Goal: Information Seeking & Learning: Learn about a topic

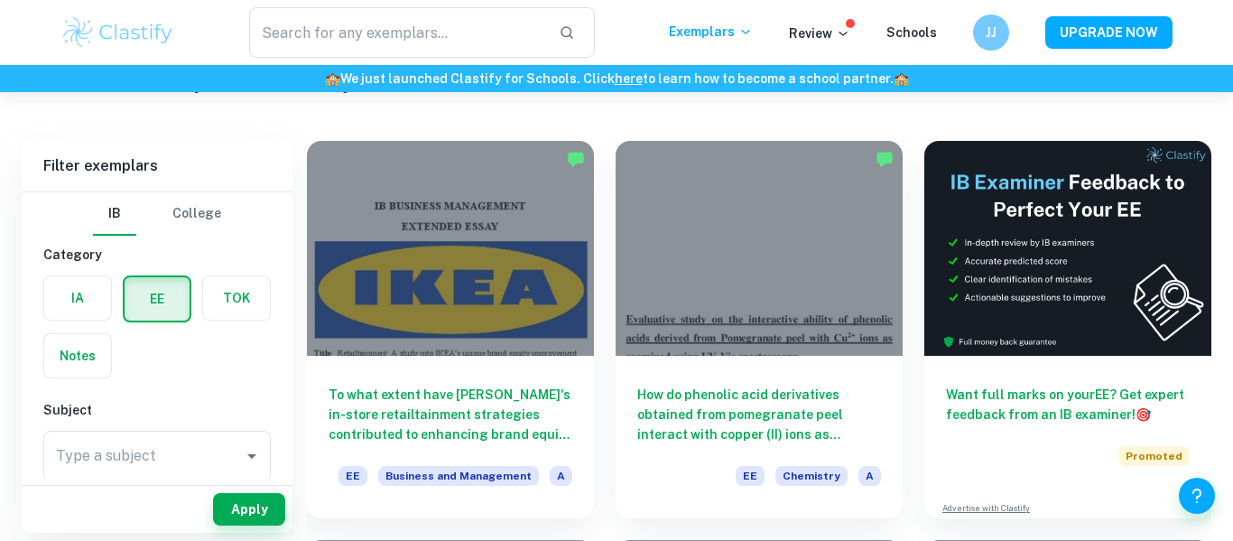
scroll to position [89, 0]
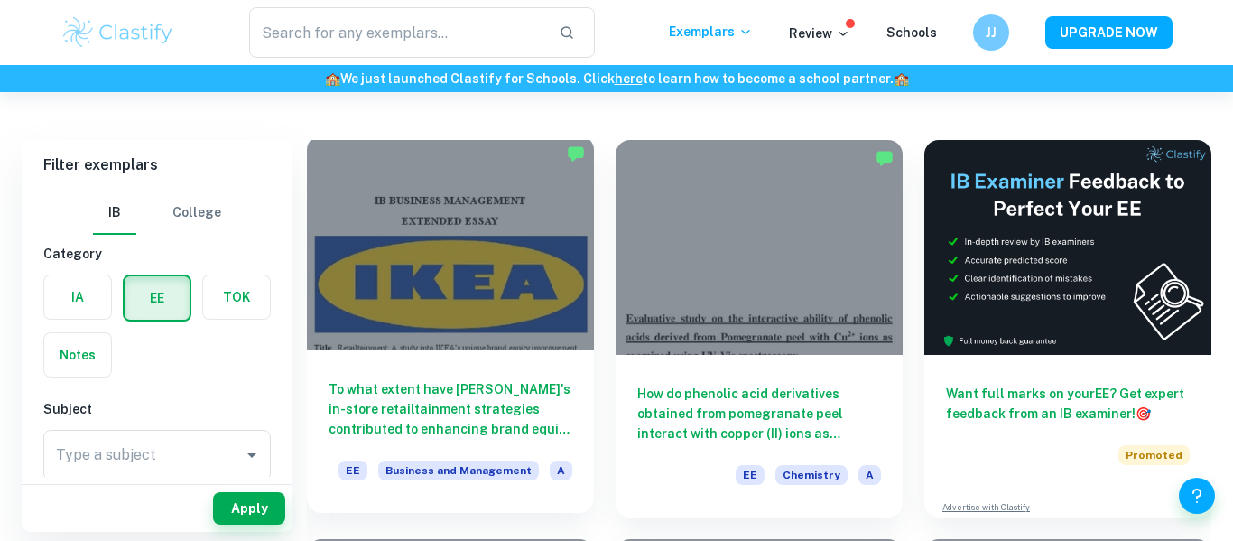
click at [497, 376] on div "To what extent have [PERSON_NAME]'s in-store retailtainment strategies contribu…" at bounding box center [450, 431] width 287 height 163
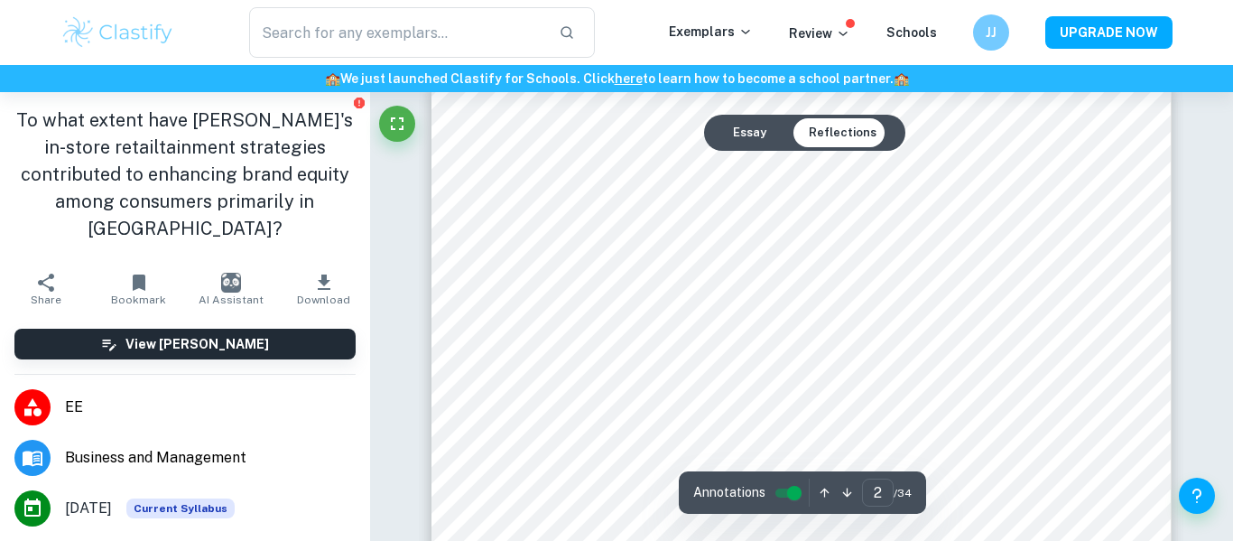
scroll to position [1242, 0]
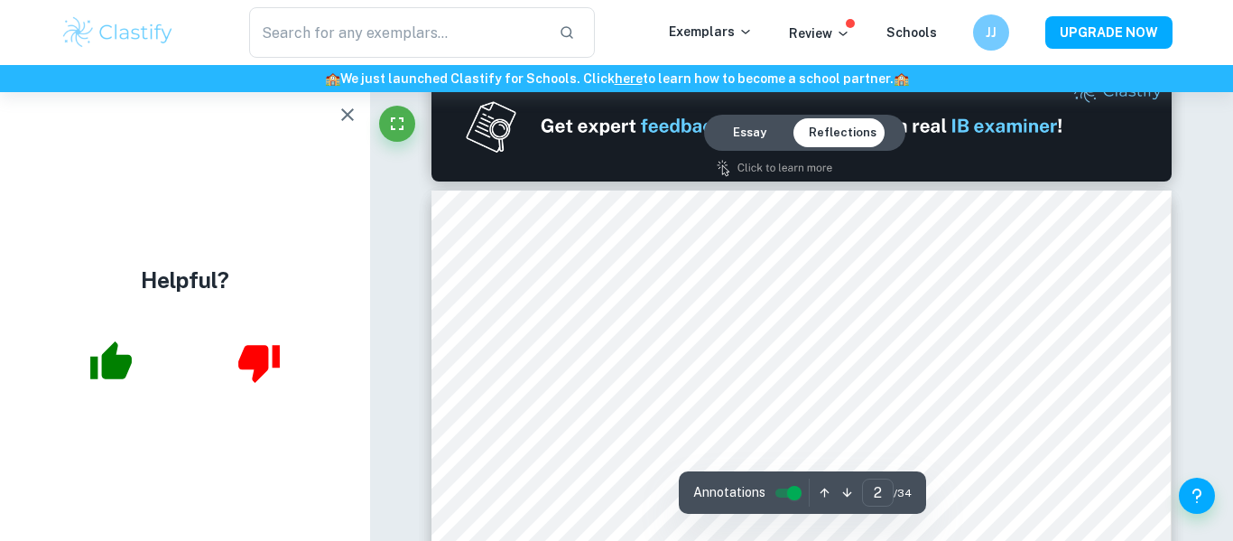
type input "1"
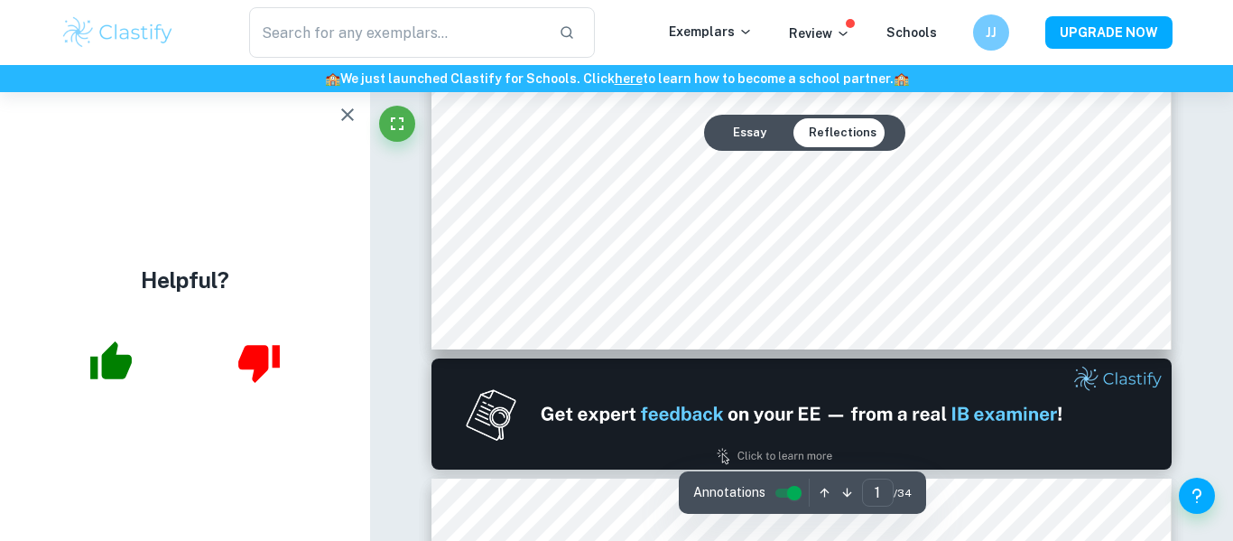
scroll to position [803, 0]
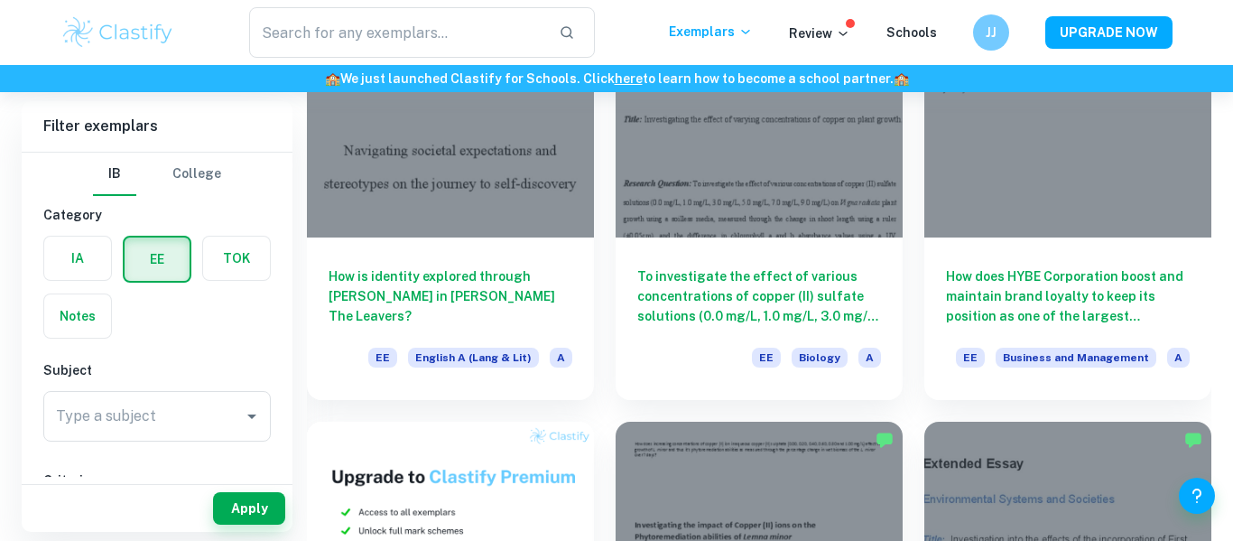
scroll to position [545, 0]
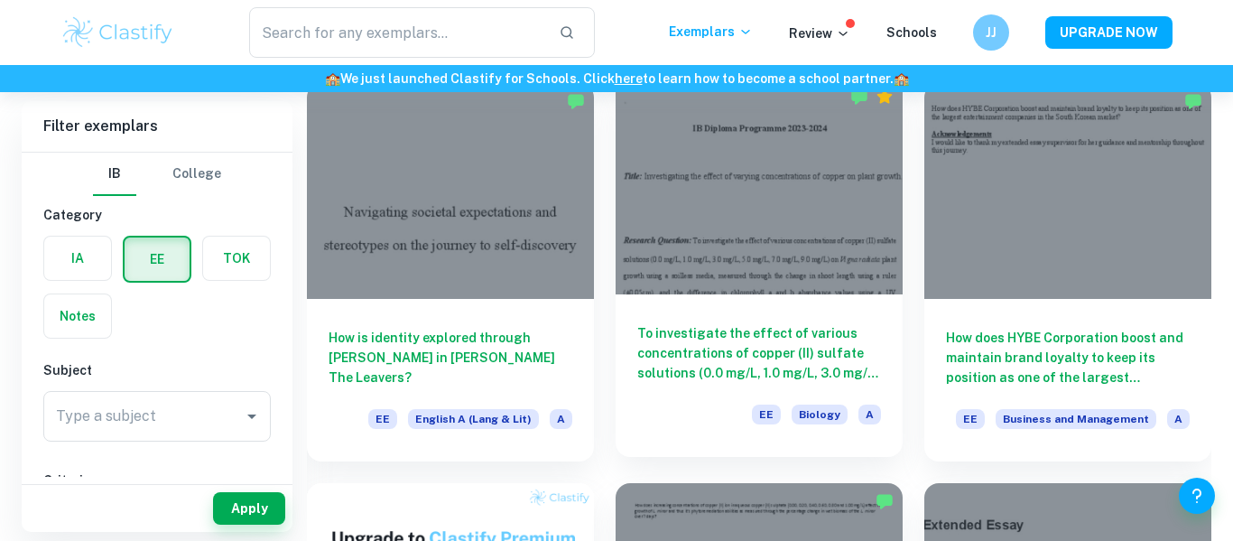
click at [809, 243] on div at bounding box center [759, 186] width 287 height 215
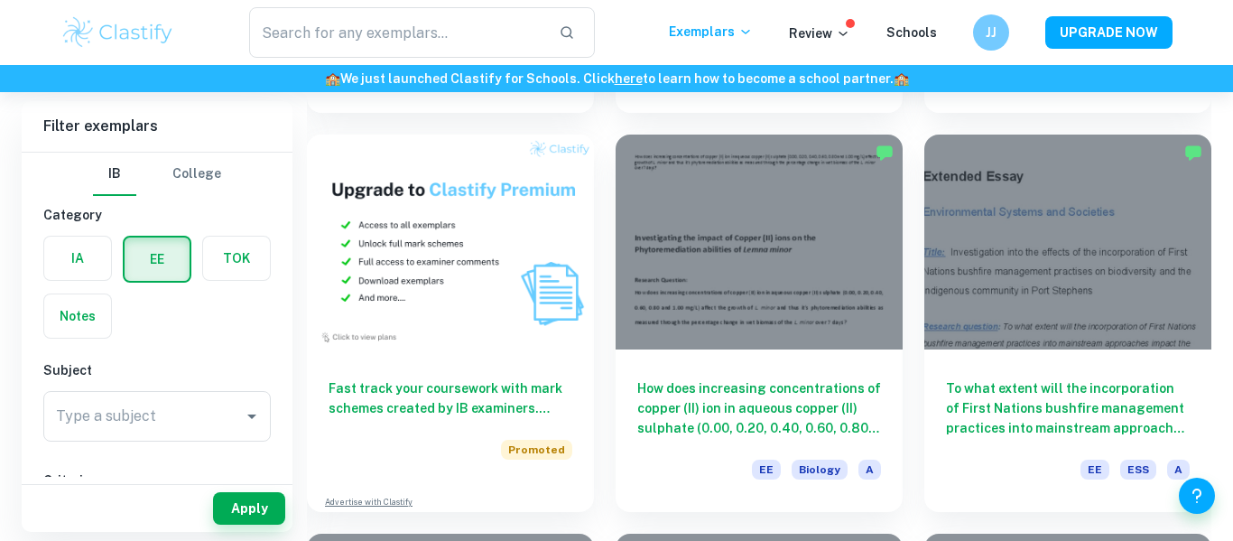
scroll to position [888, 0]
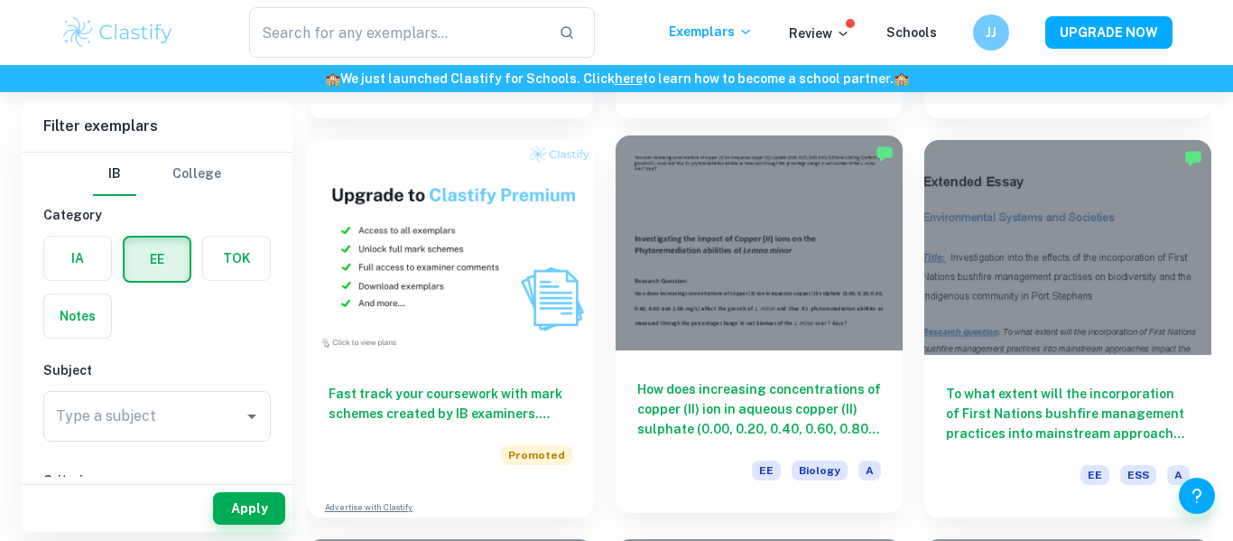
click at [760, 302] on div at bounding box center [759, 242] width 287 height 215
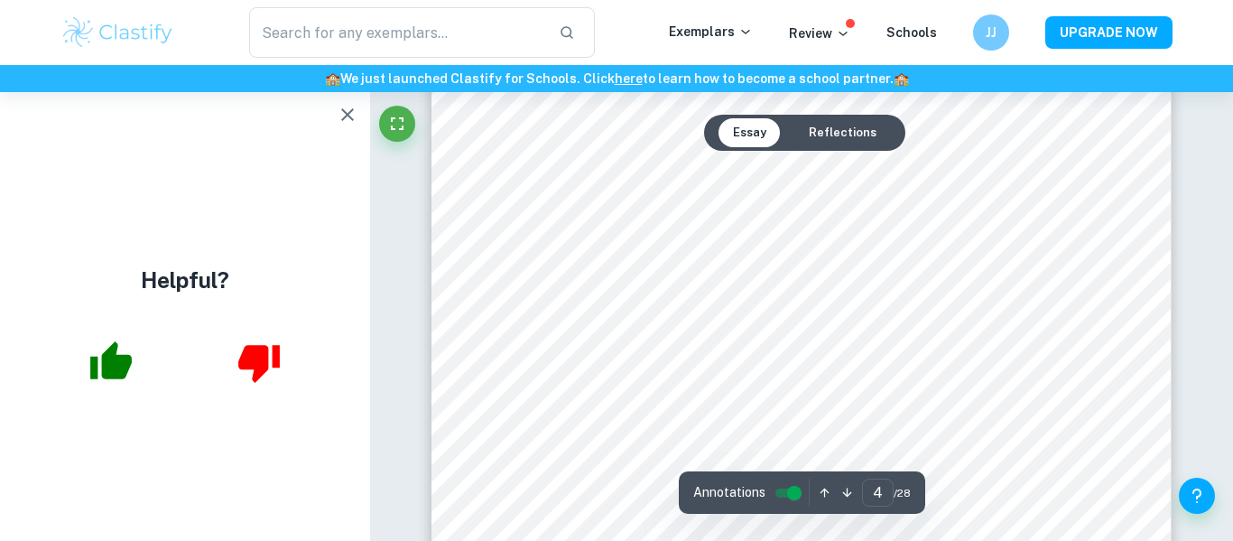
scroll to position [3382, 0]
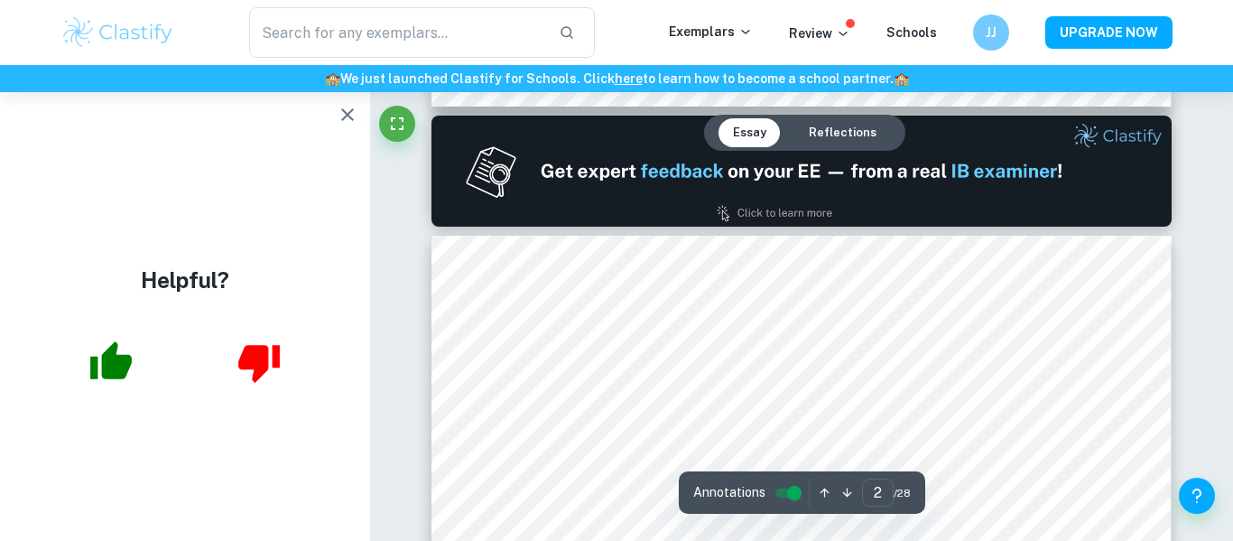
type input "1"
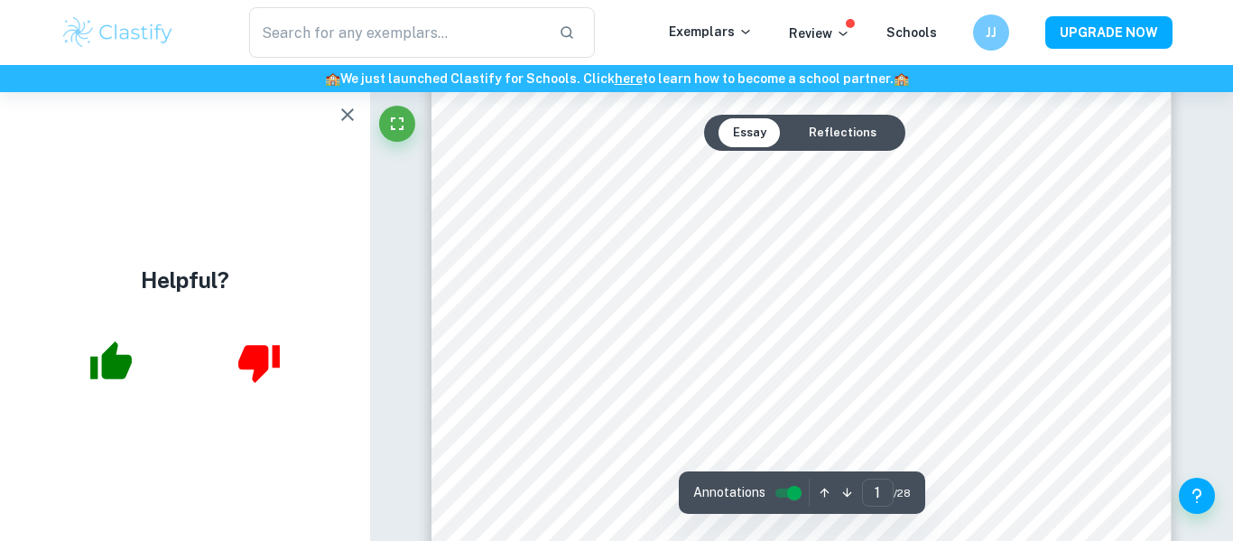
scroll to position [0, 0]
